Goal: Entertainment & Leisure: Browse casually

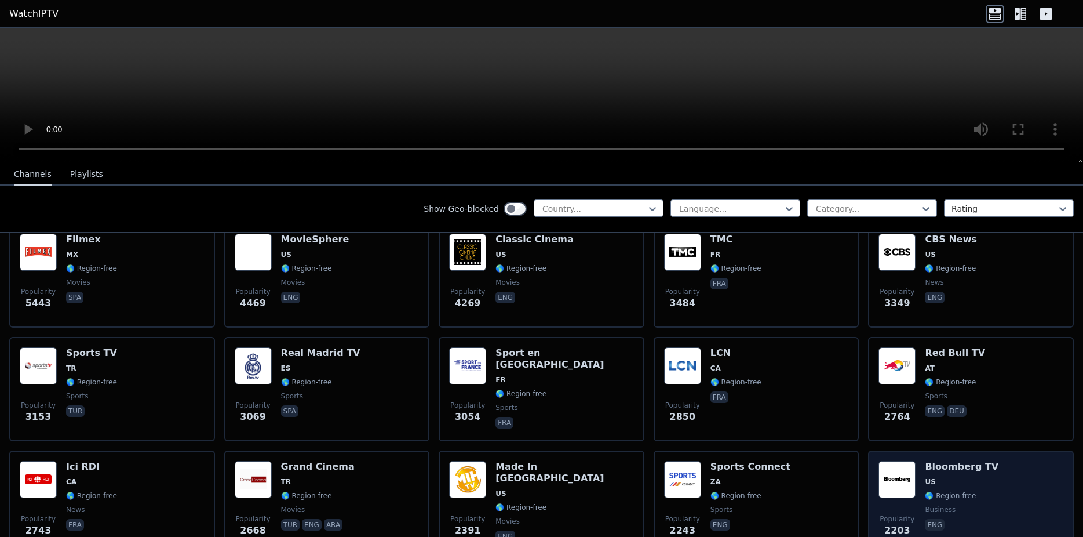
scroll to position [219, 0]
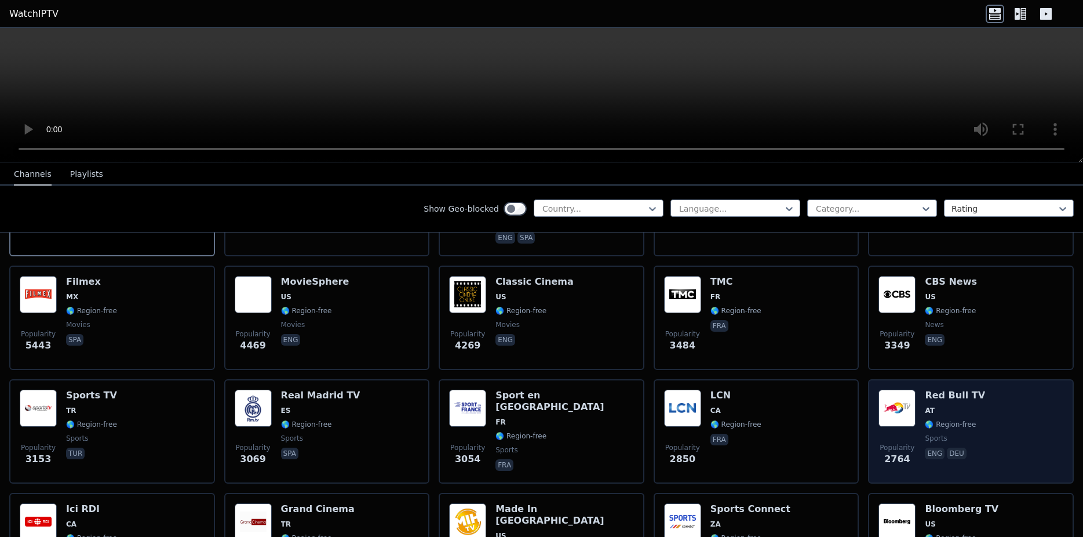
click at [986, 399] on div "Popularity 2764 Red Bull TV AT 🌎 Region-free sports eng deu" at bounding box center [971, 430] width 185 height 83
click at [937, 389] on h6 "Red Bull TV" at bounding box center [955, 395] width 60 height 12
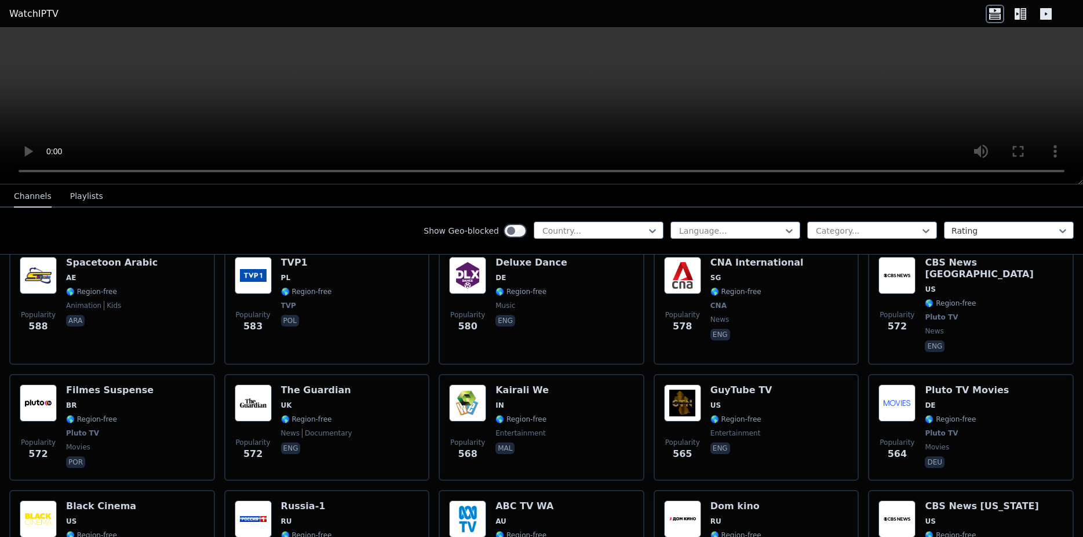
scroll to position [3308, 0]
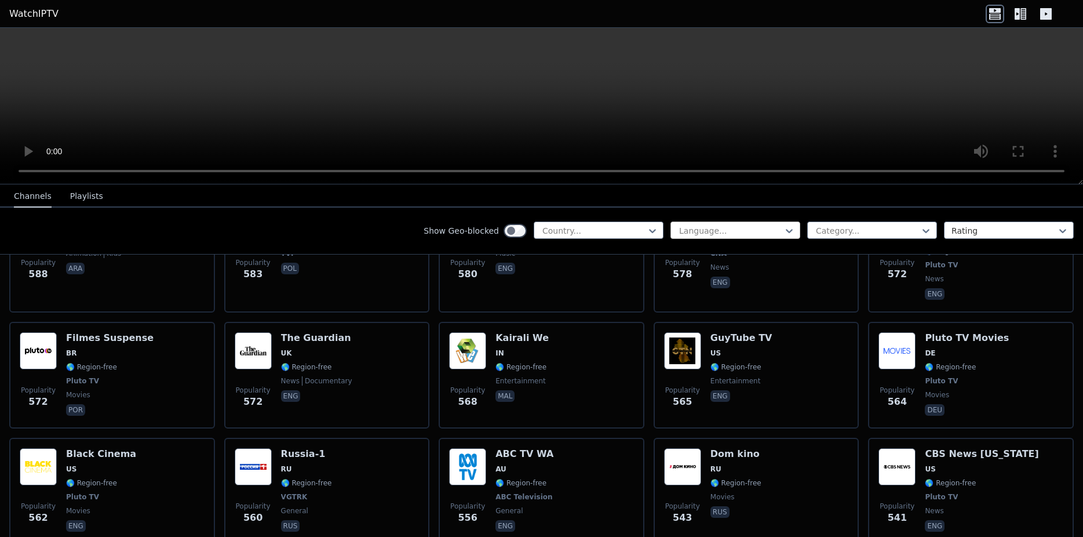
click at [734, 235] on div at bounding box center [730, 231] width 105 height 12
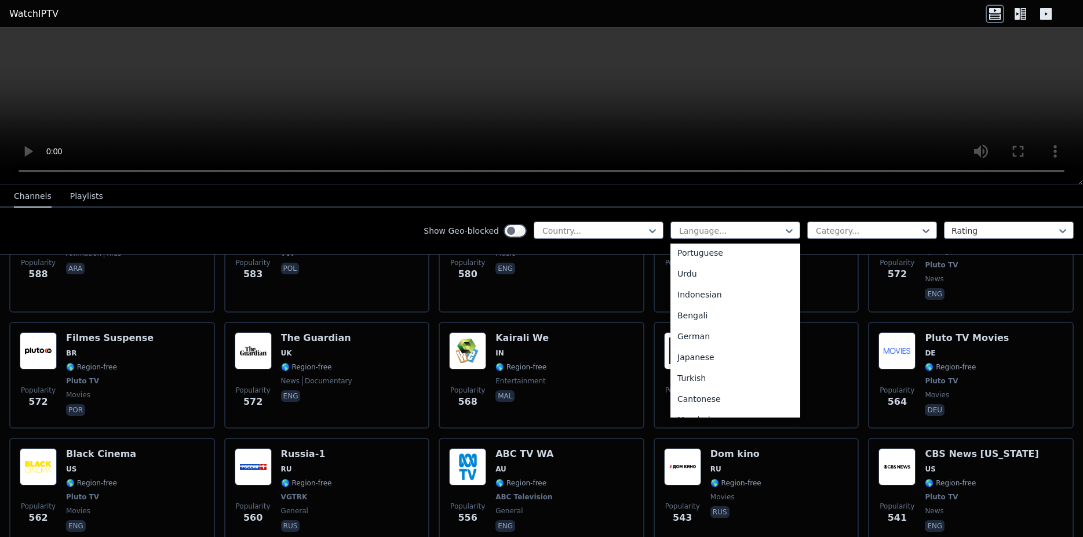
scroll to position [166, 0]
click at [747, 345] on div "German" at bounding box center [736, 340] width 130 height 21
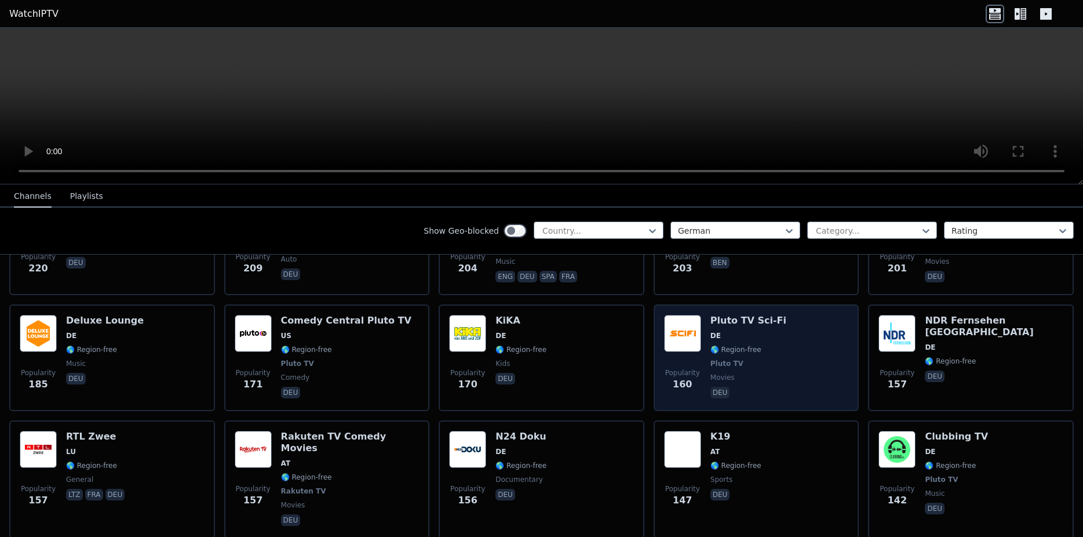
scroll to position [438, 0]
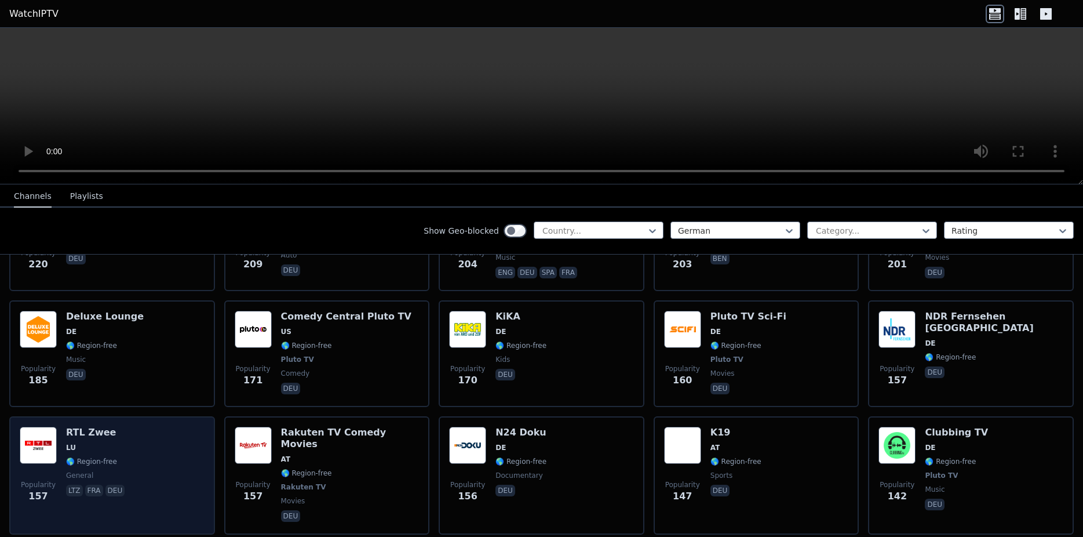
click at [174, 436] on div "Popularity 157 RTL Zwee LU 🌎 Region-free general ltz fra deu" at bounding box center [112, 475] width 185 height 97
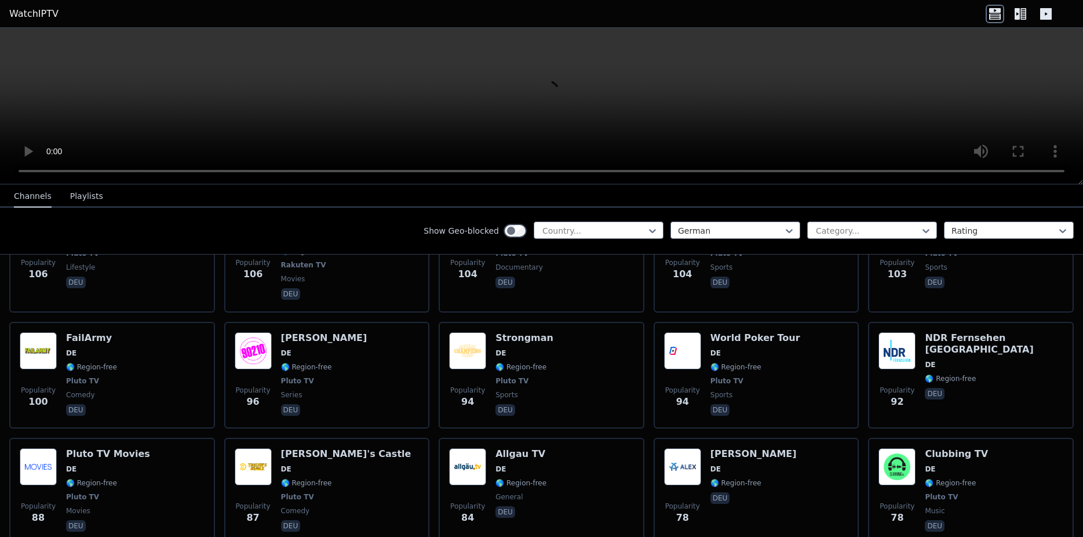
scroll to position [1168, 0]
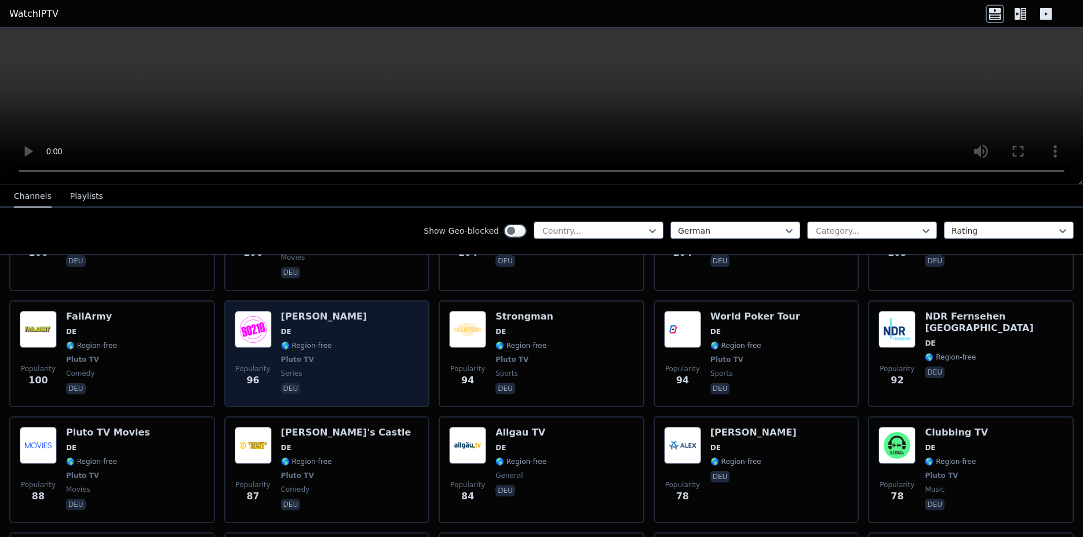
click at [348, 355] on span "Pluto TV" at bounding box center [324, 359] width 86 height 9
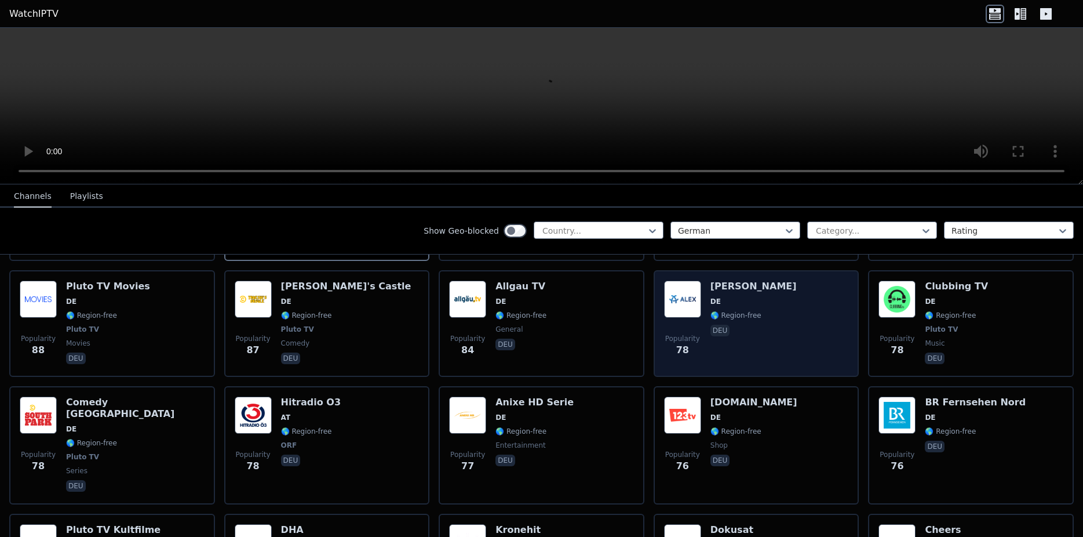
scroll to position [1388, 0]
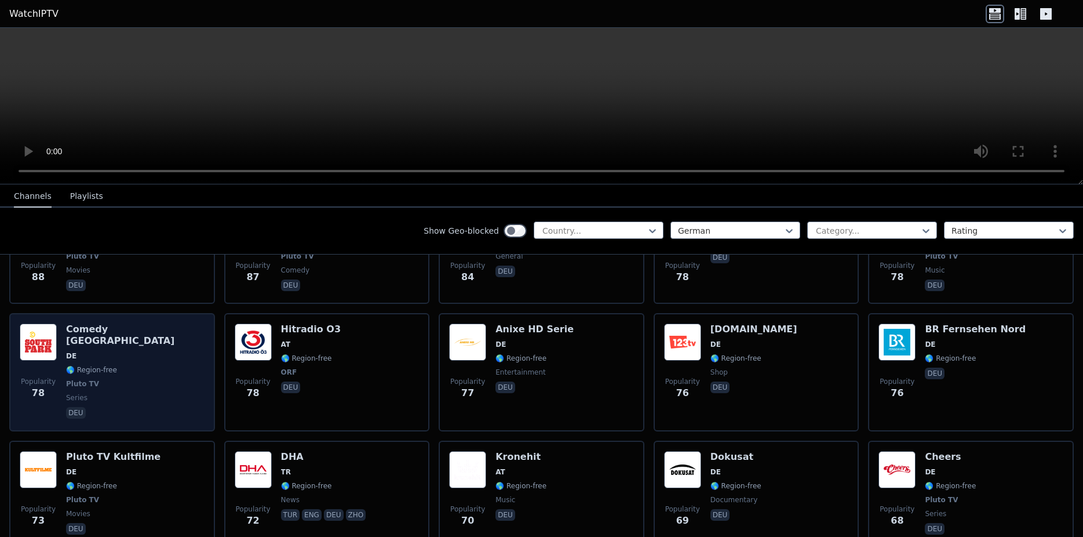
click at [156, 365] on span "🌎 Region-free" at bounding box center [135, 369] width 139 height 9
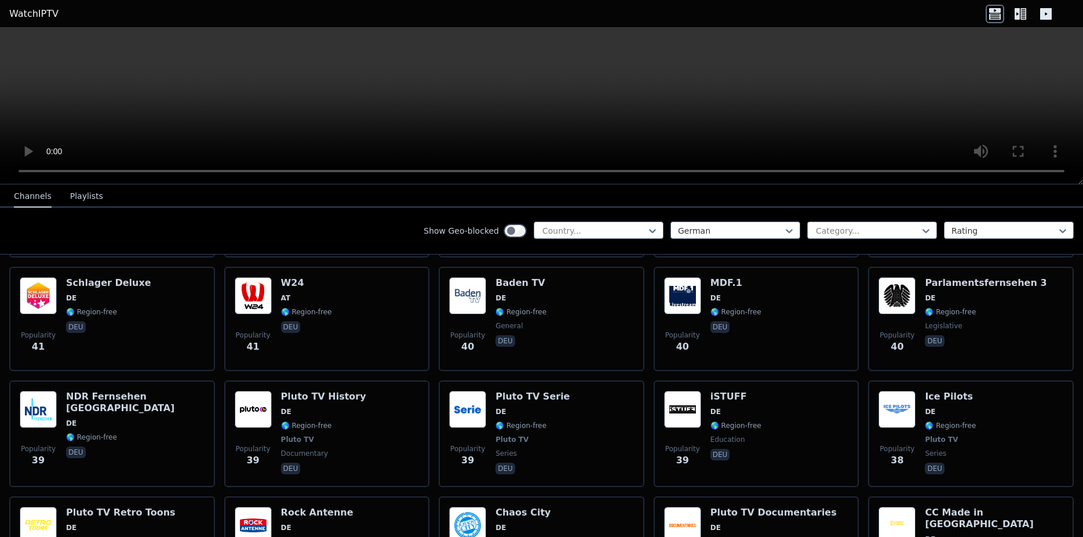
scroll to position [2585, 0]
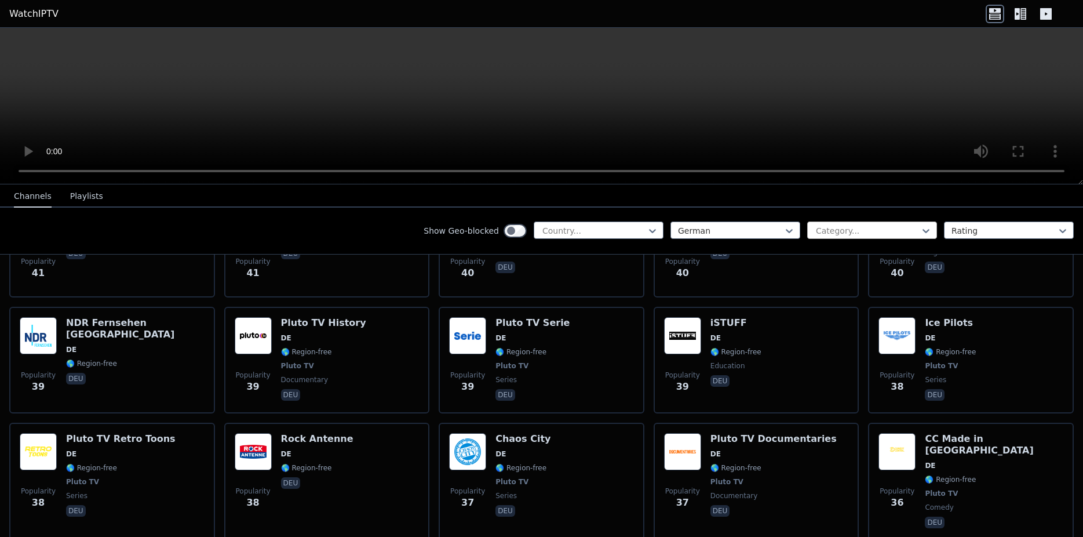
click at [836, 228] on div at bounding box center [867, 231] width 105 height 12
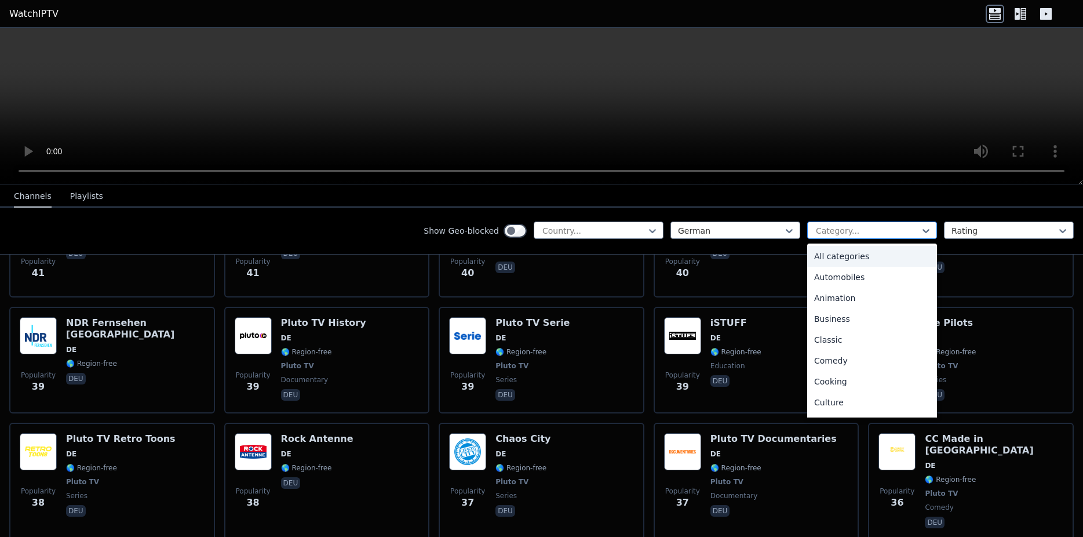
click at [836, 228] on div at bounding box center [867, 231] width 105 height 12
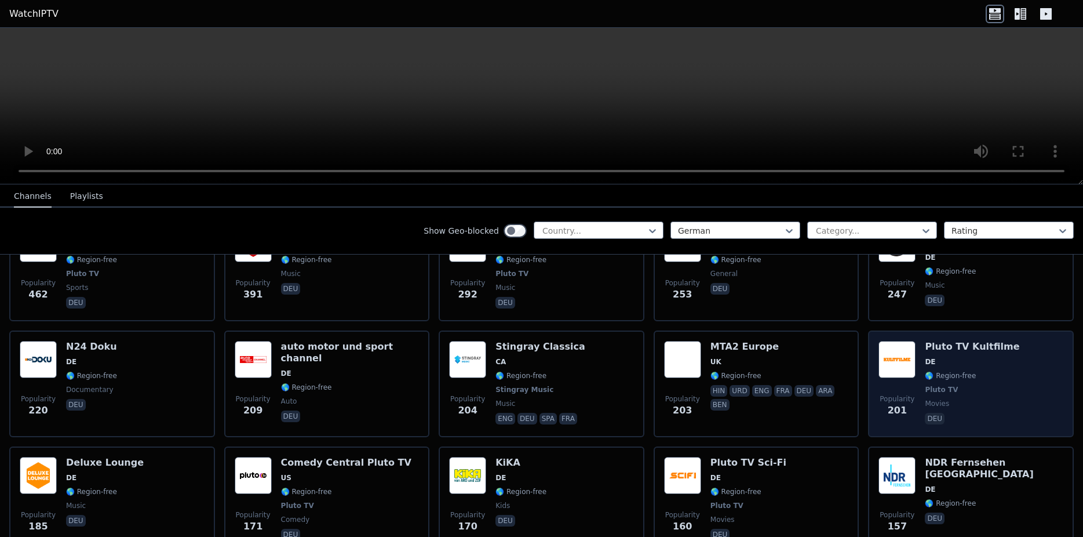
scroll to position [584, 0]
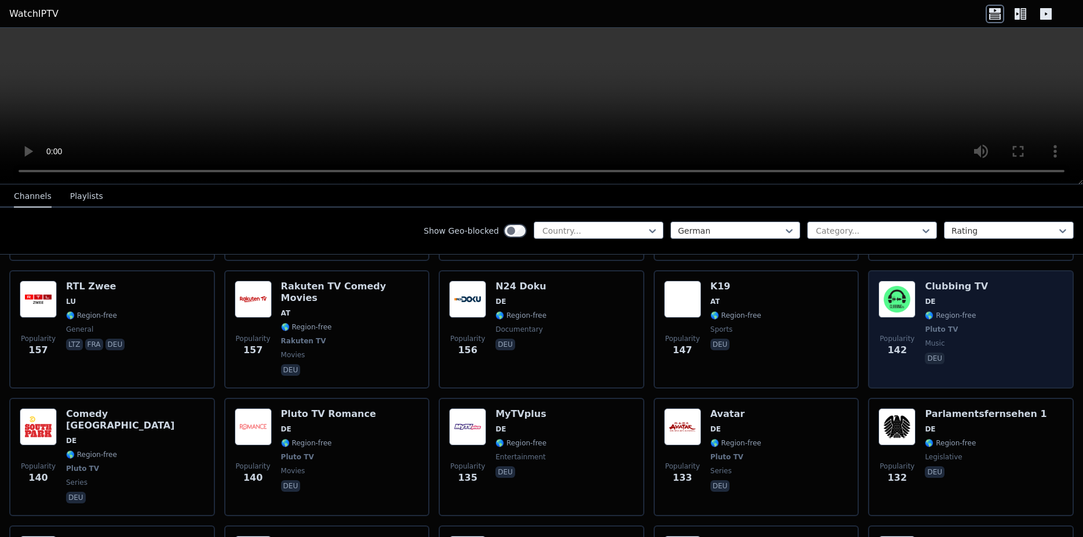
click at [975, 336] on div "Popularity 142 Clubbing TV DE 🌎 Region-free Pluto TV music deu" at bounding box center [971, 329] width 185 height 97
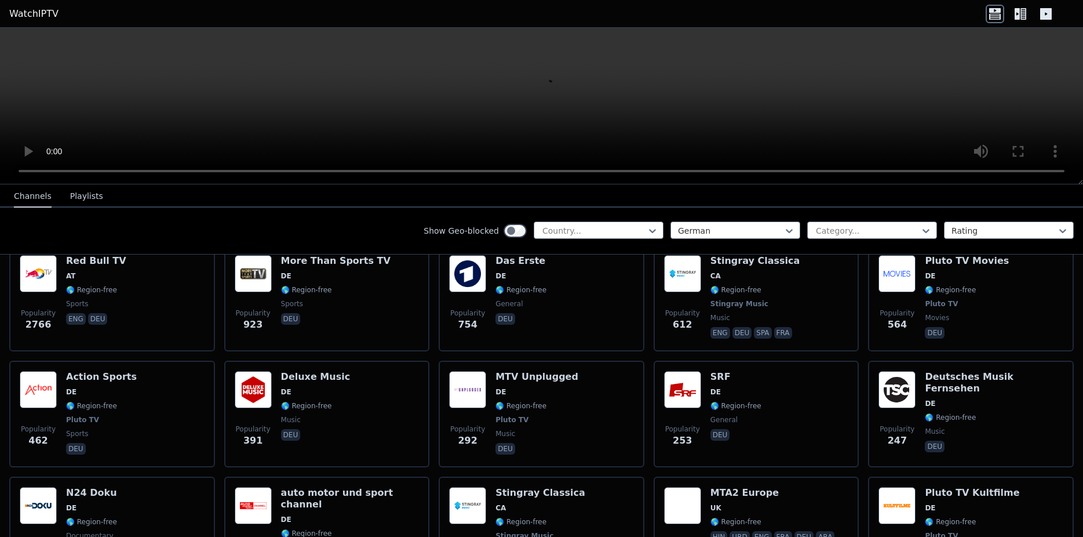
scroll to position [0, 0]
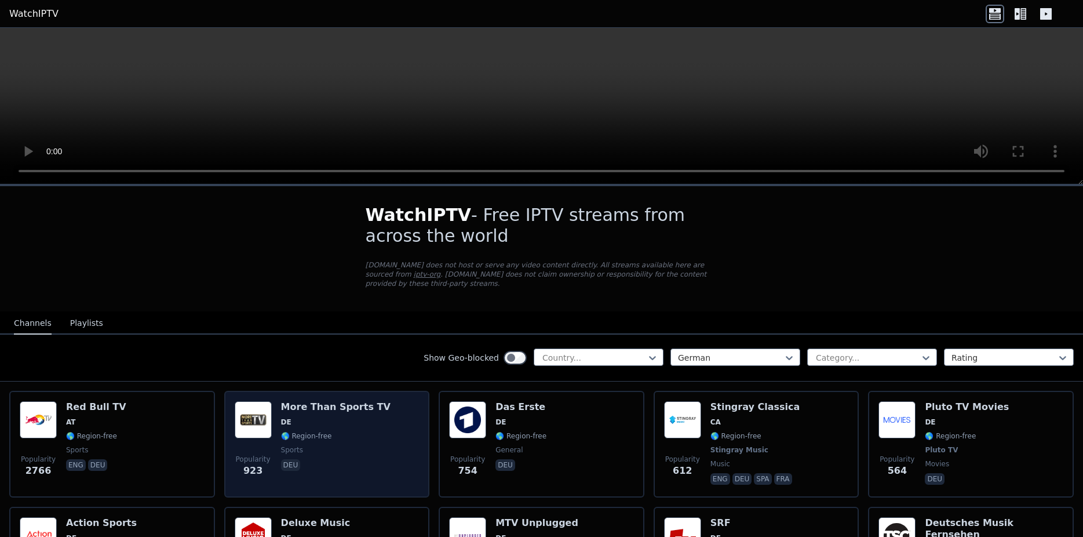
click at [325, 417] on span "DE" at bounding box center [336, 421] width 110 height 9
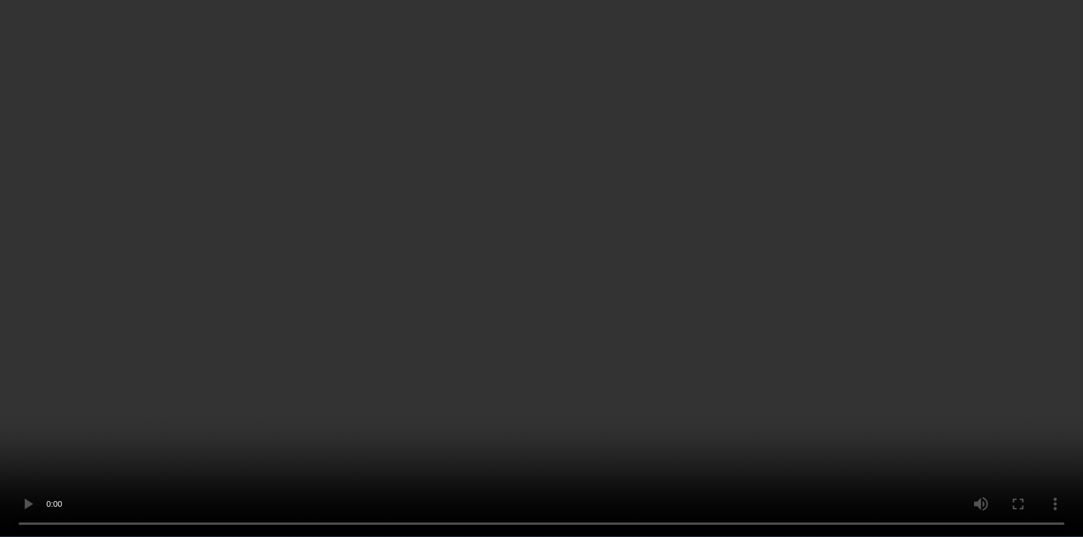
scroll to position [292, 0]
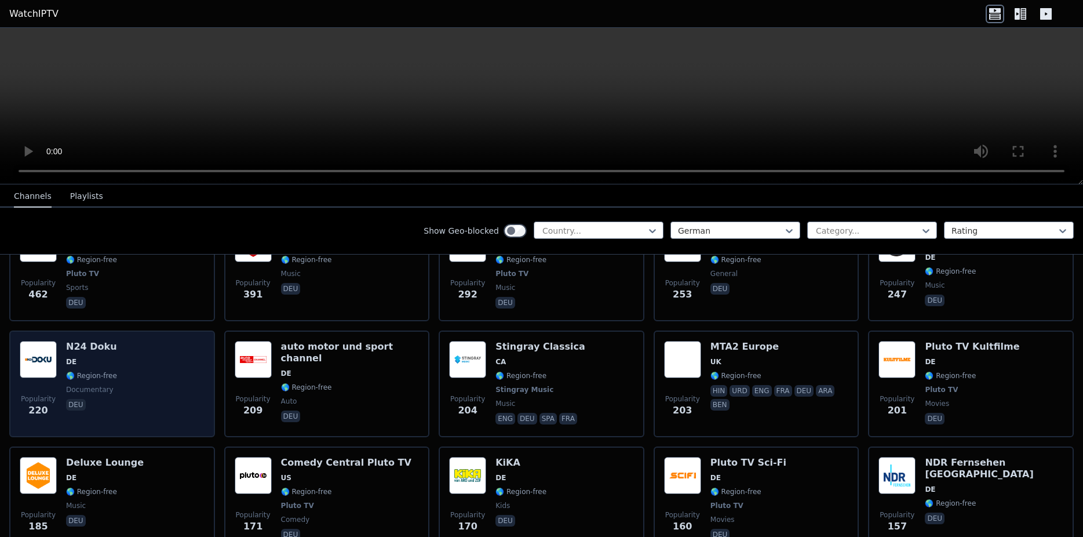
click at [139, 349] on div "Popularity 220 N24 Doku DE 🌎 Region-free documentary deu" at bounding box center [112, 384] width 185 height 86
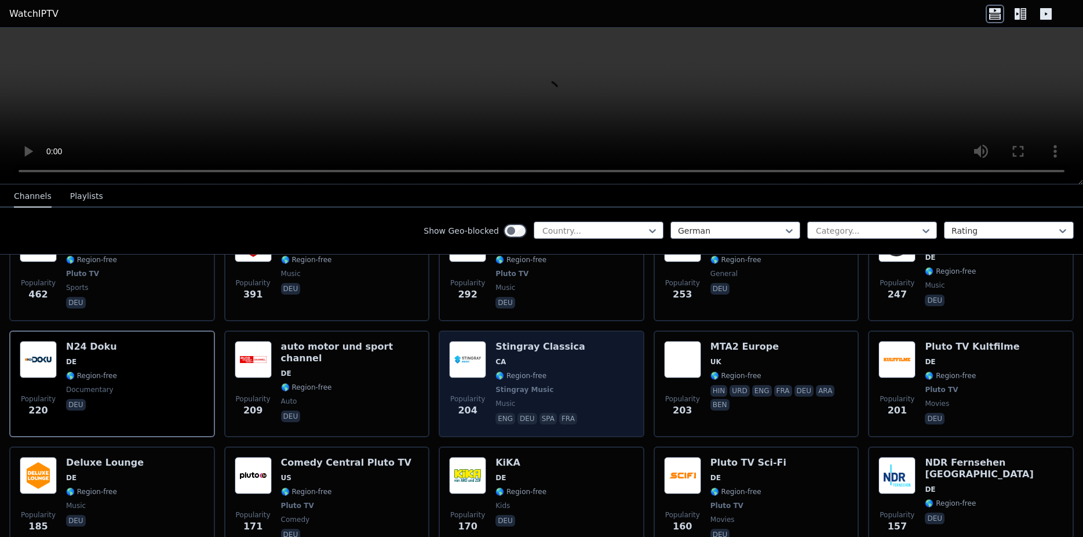
scroll to position [365, 0]
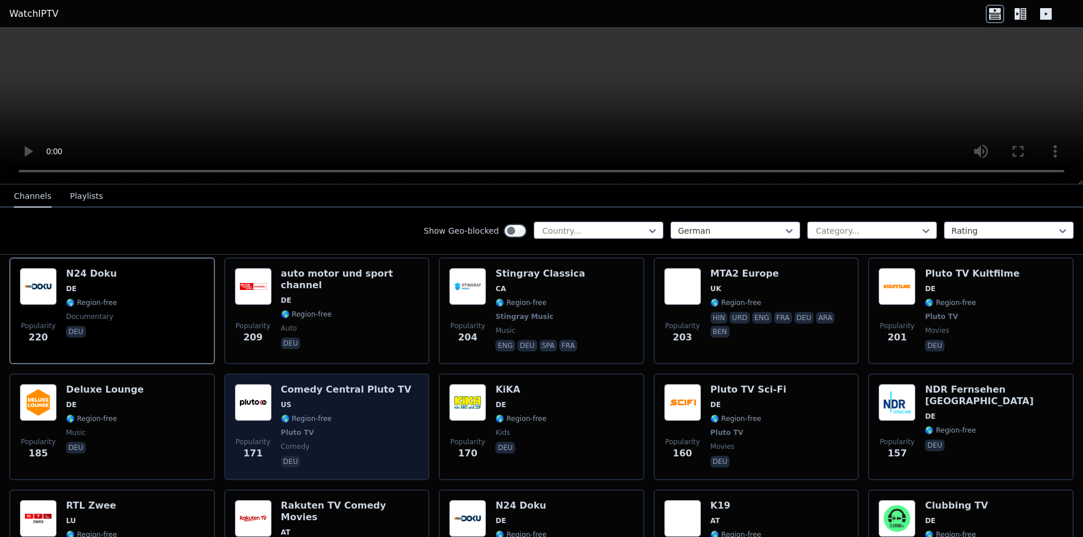
click at [363, 400] on span "US" at bounding box center [346, 404] width 130 height 9
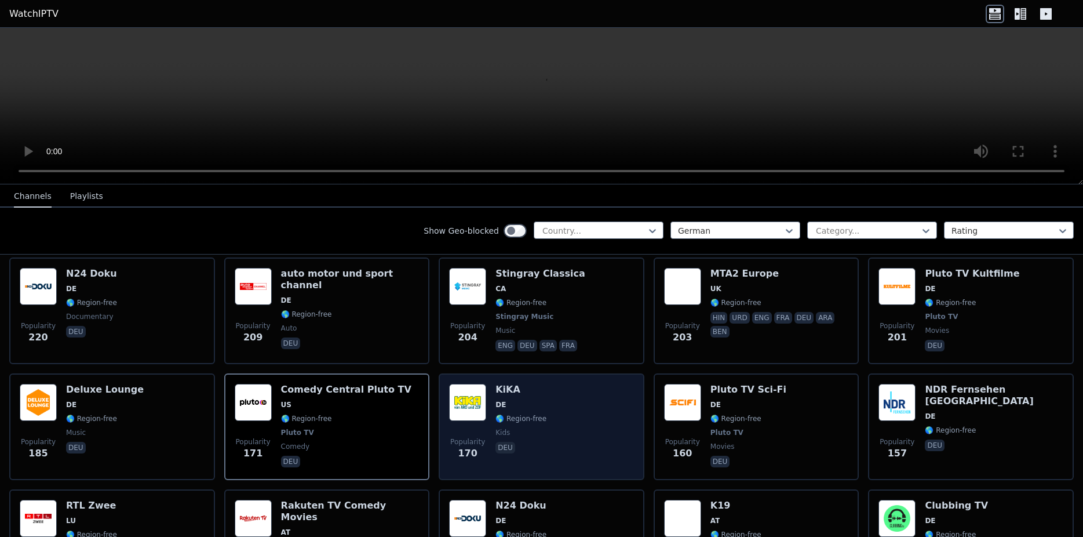
scroll to position [511, 0]
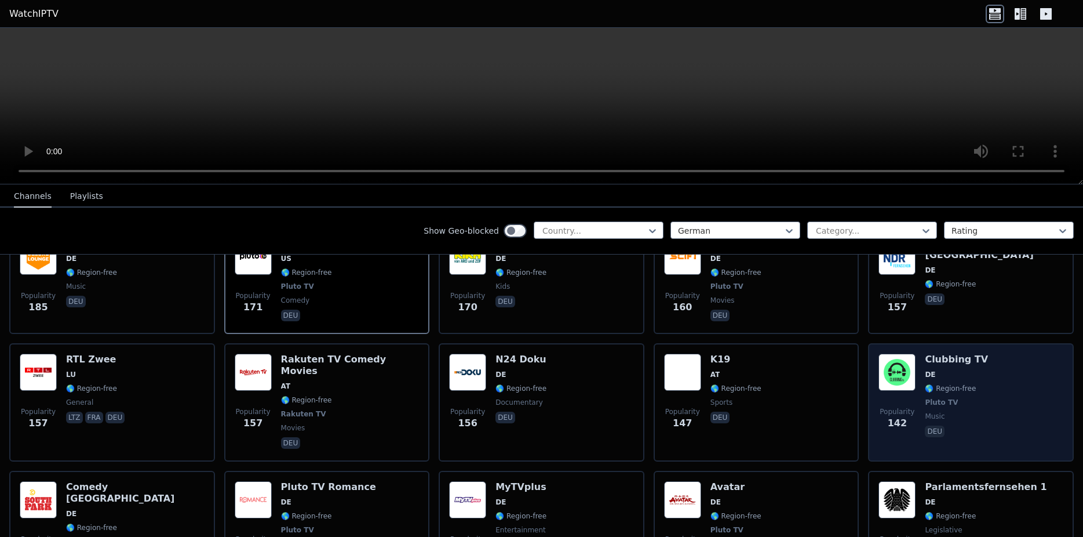
click at [956, 370] on span "DE" at bounding box center [956, 374] width 63 height 9
